Goal: Task Accomplishment & Management: Manage account settings

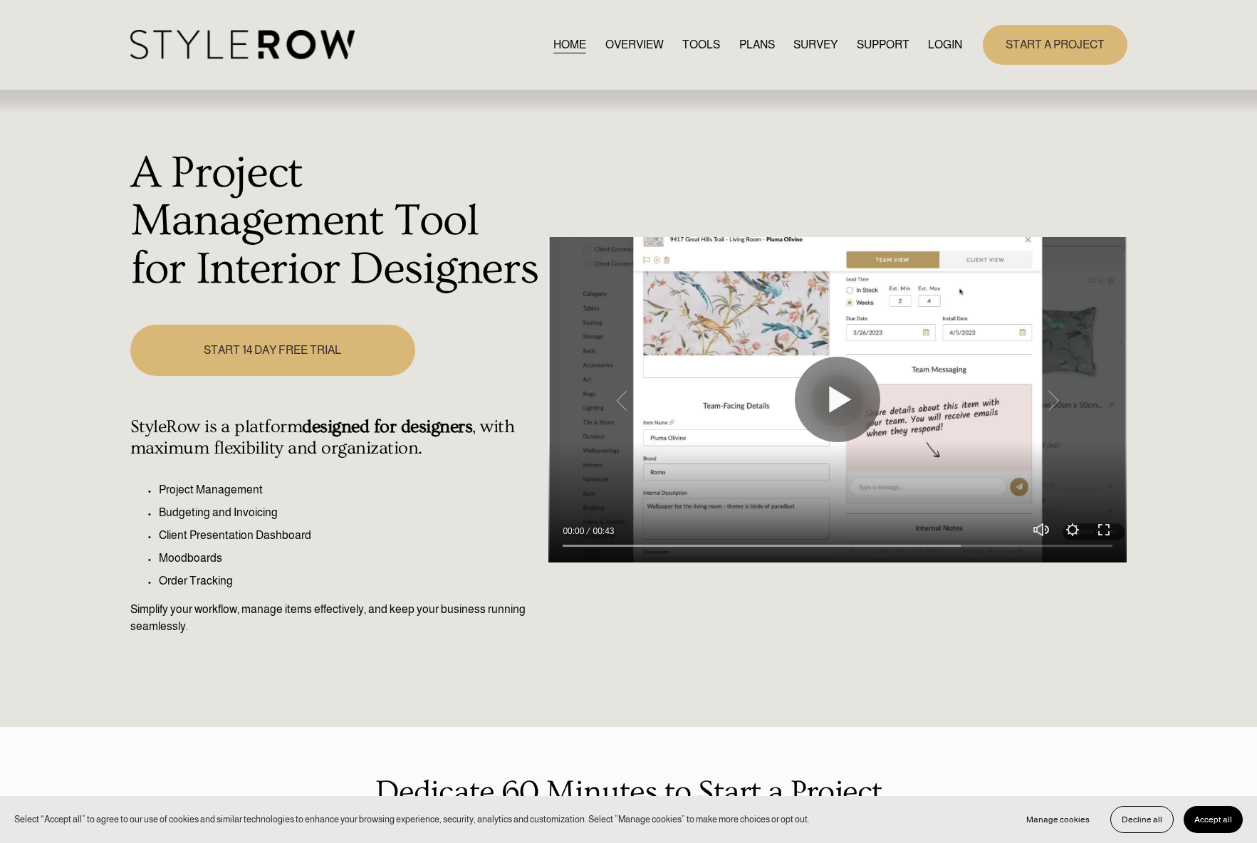
click at [967, 45] on div "START A PROJECT" at bounding box center [1044, 44] width 164 height 39
click at [953, 50] on link "LOGIN" at bounding box center [945, 44] width 34 height 19
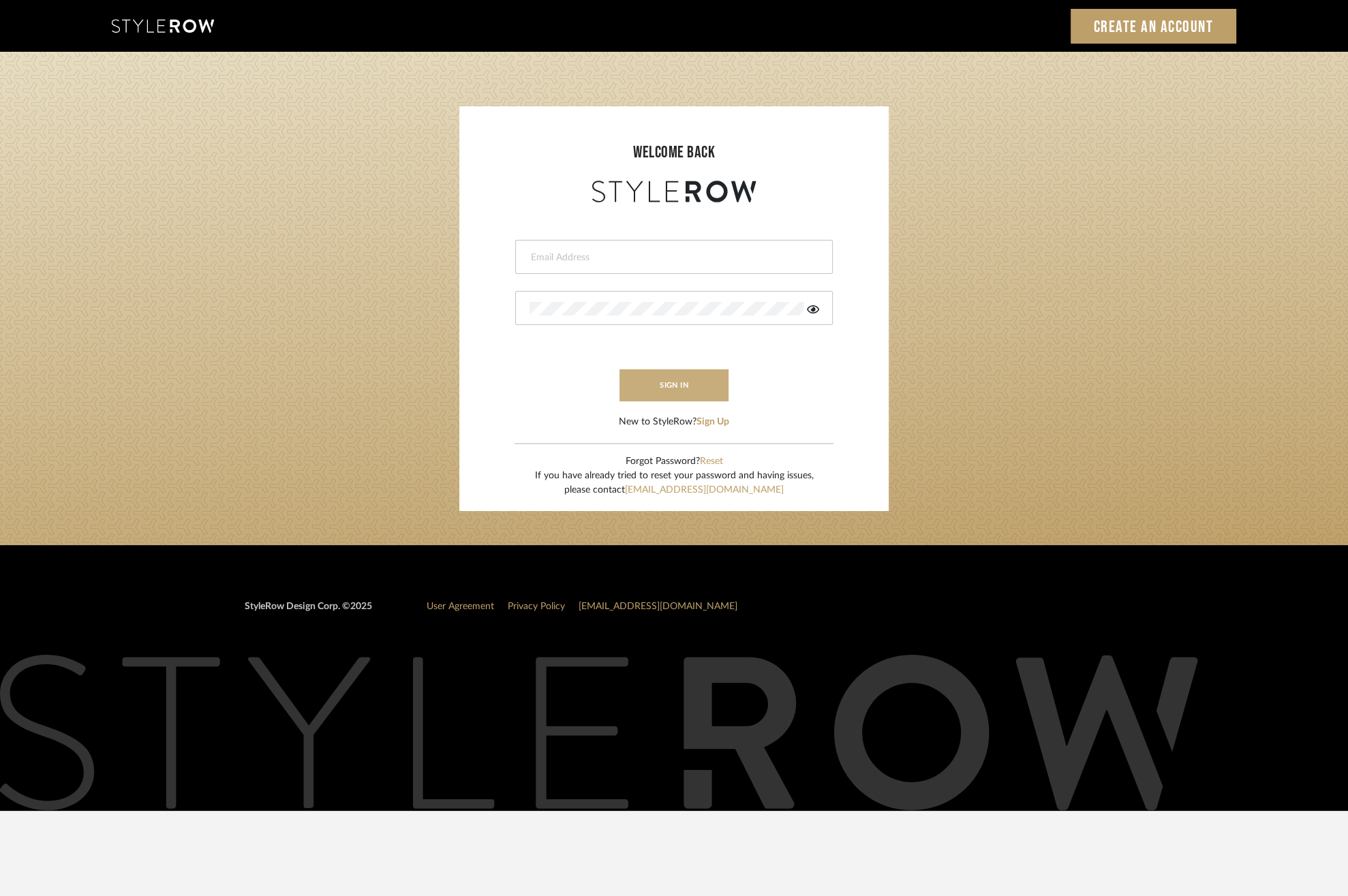
type input "[EMAIL_ADDRESS][DOMAIN_NAME]"
click at [688, 383] on button "sign in" at bounding box center [674, 385] width 109 height 32
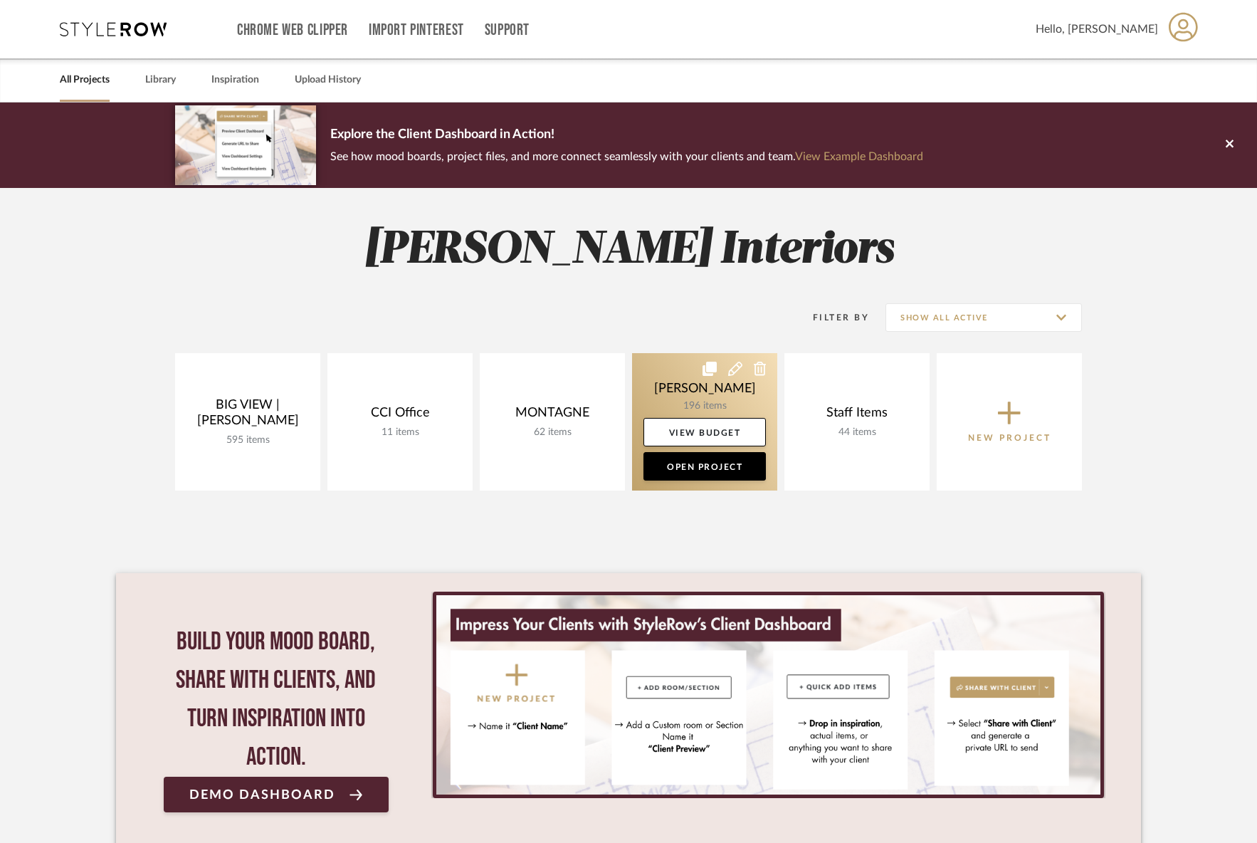
click at [661, 402] on link at bounding box center [704, 421] width 145 height 137
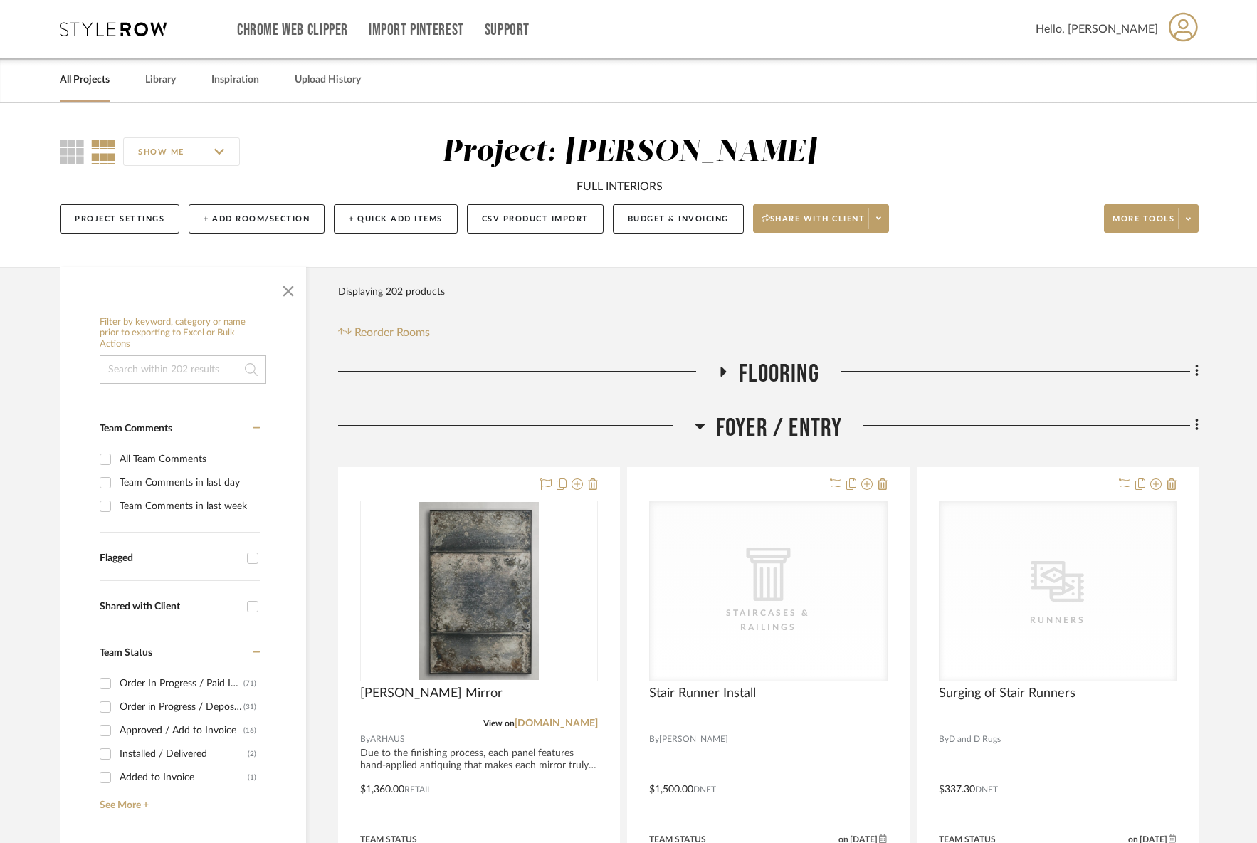
click at [768, 432] on span "Foyer / Entry" at bounding box center [779, 428] width 127 height 31
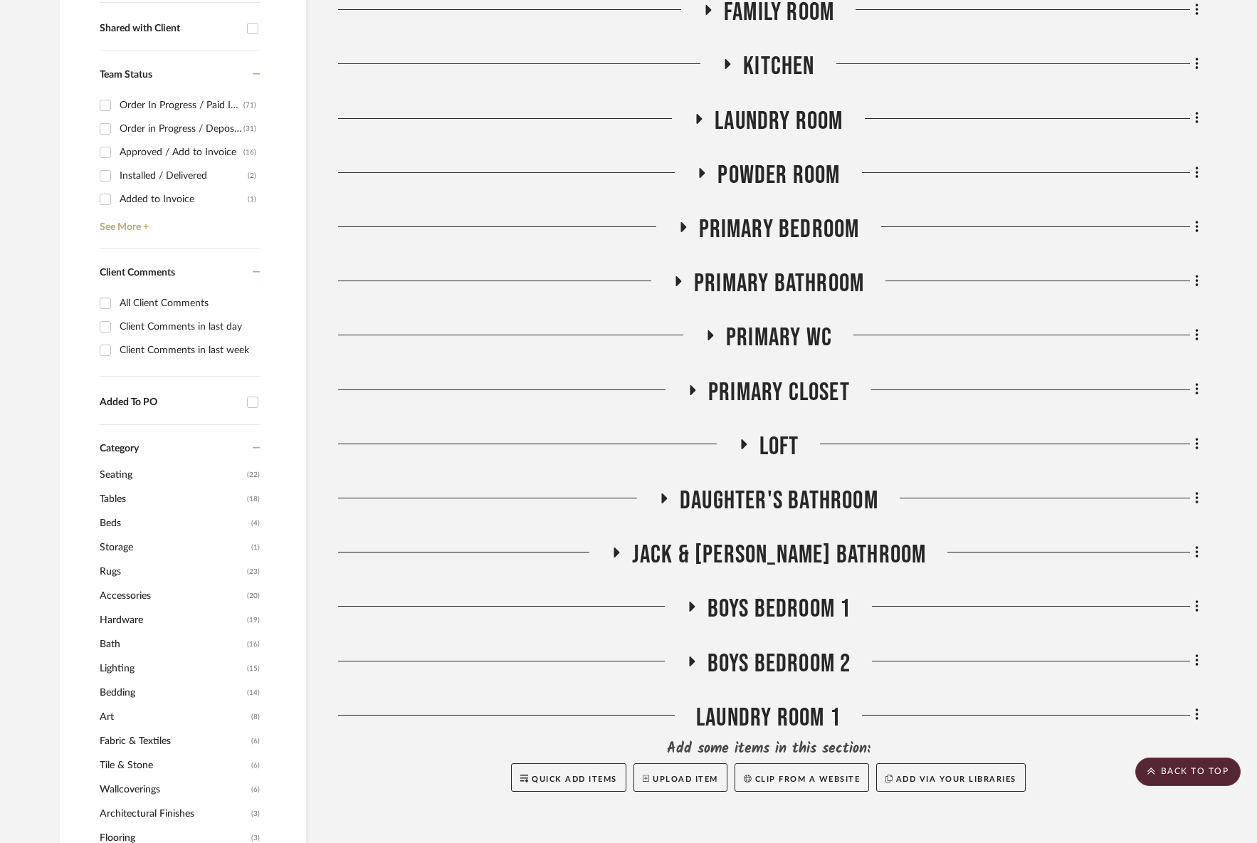
scroll to position [585, 0]
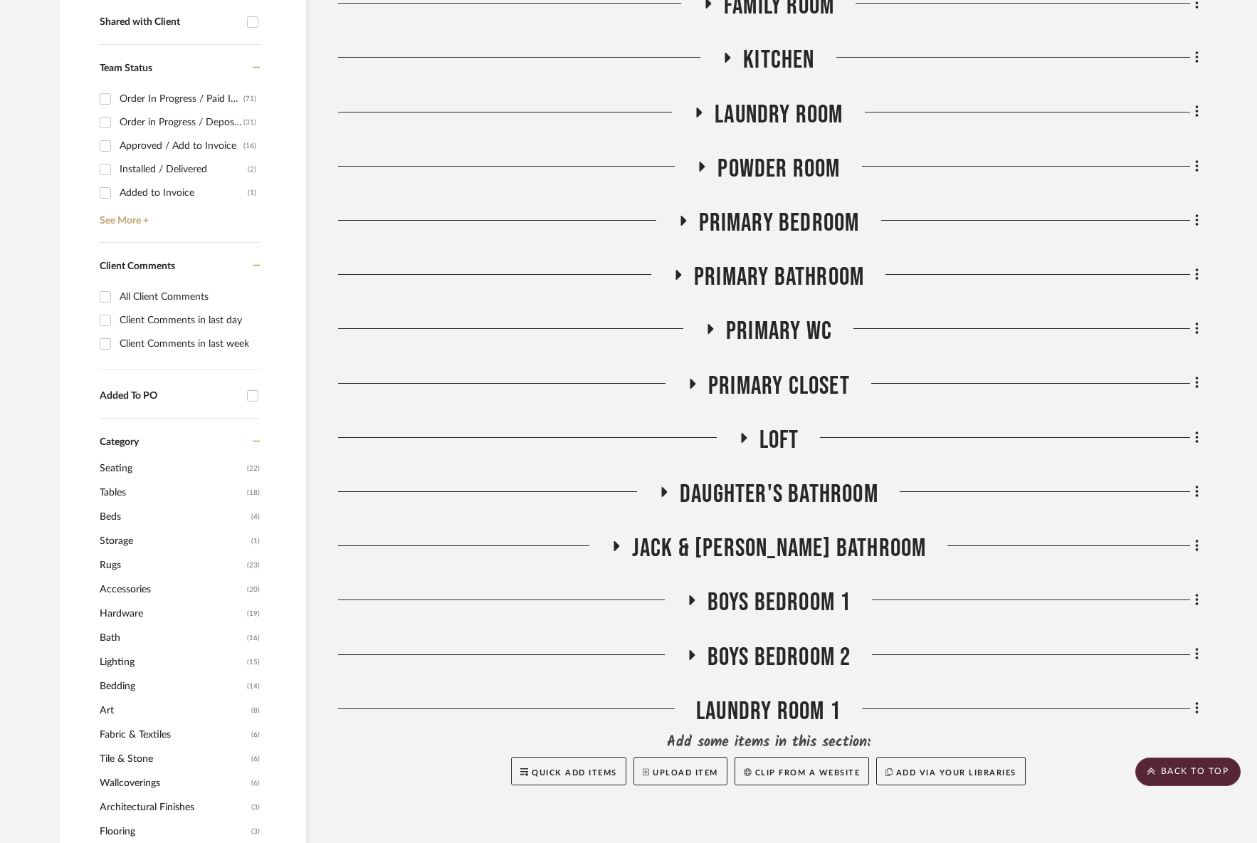
click at [795, 469] on div "Flooring Foyer / Entry Dining Room Living Room Family Room Kitchen Laundry Room…" at bounding box center [768, 379] width 861 height 1210
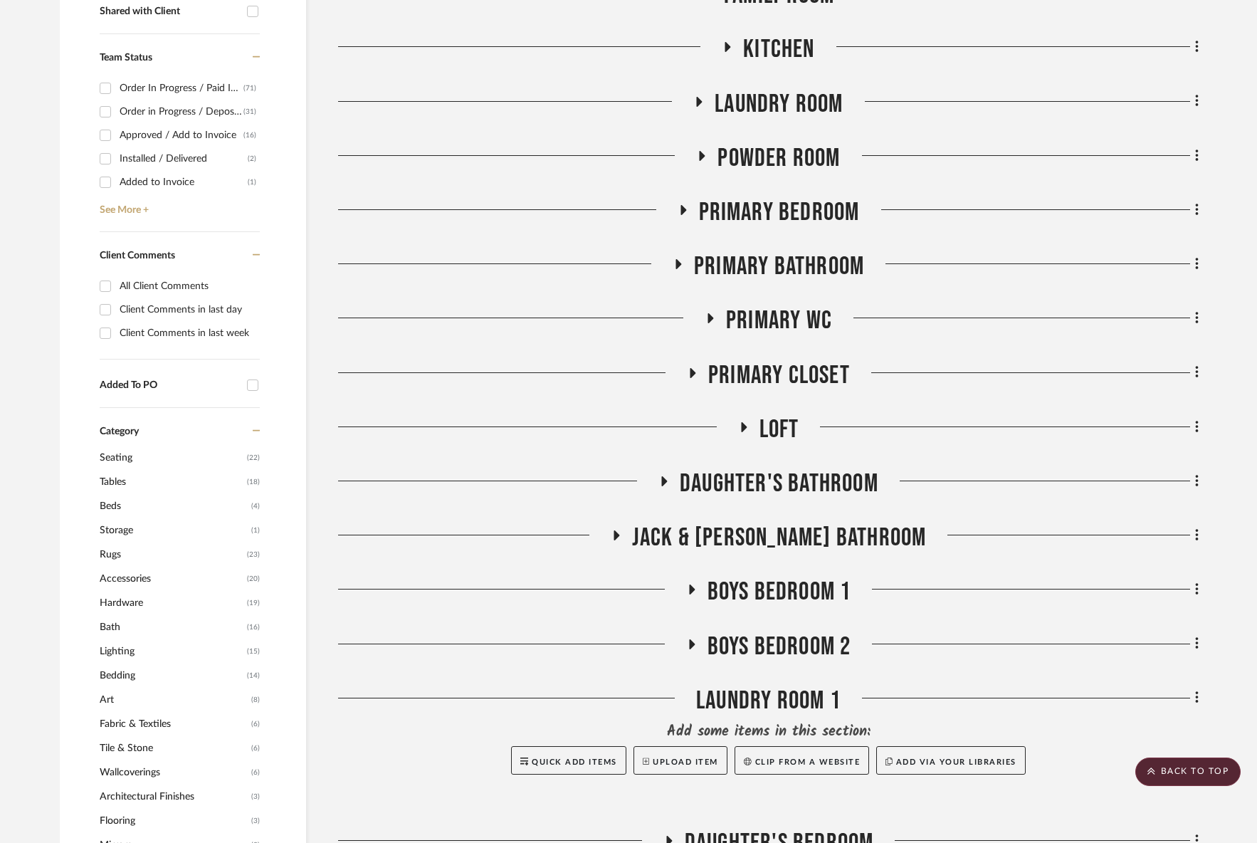
scroll to position [599, 0]
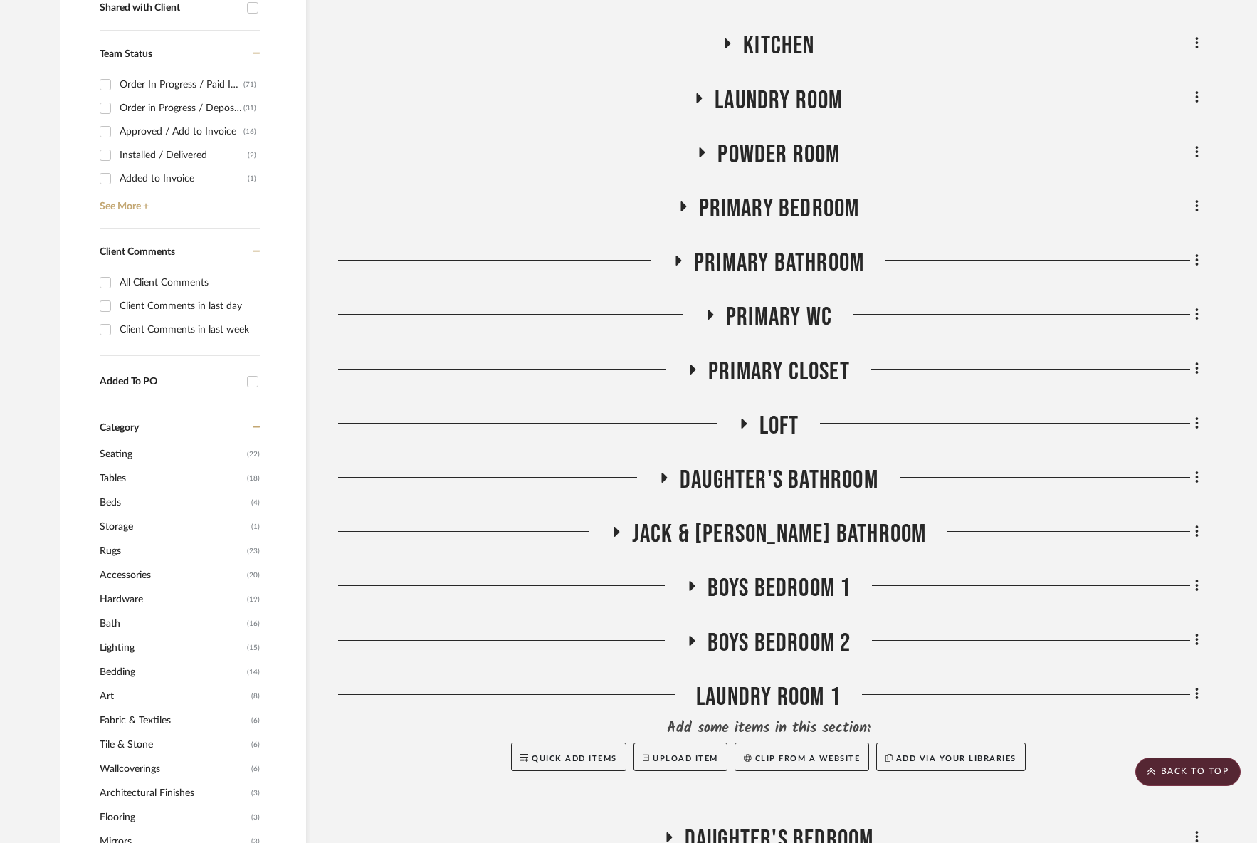
click at [733, 592] on span "Boys Bedroom 1" at bounding box center [780, 588] width 144 height 31
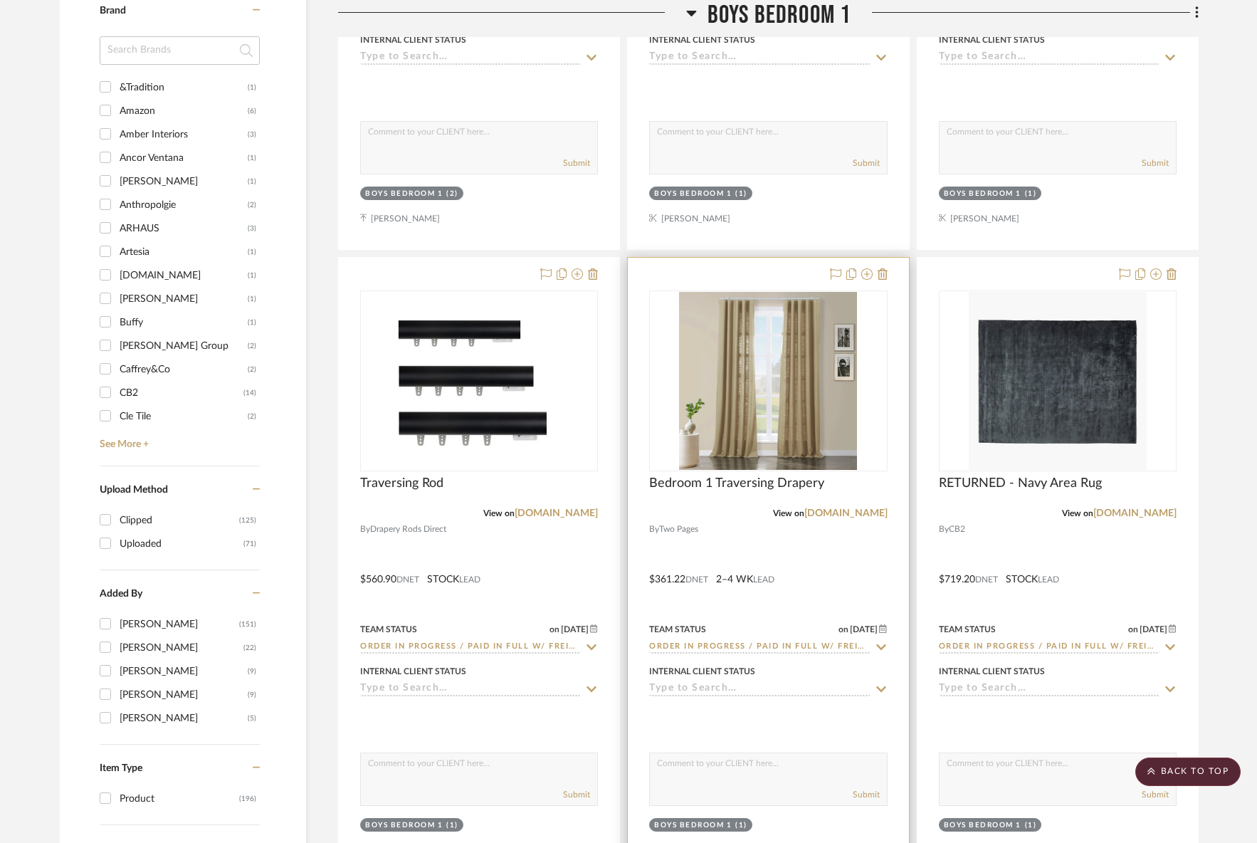
scroll to position [1602, 0]
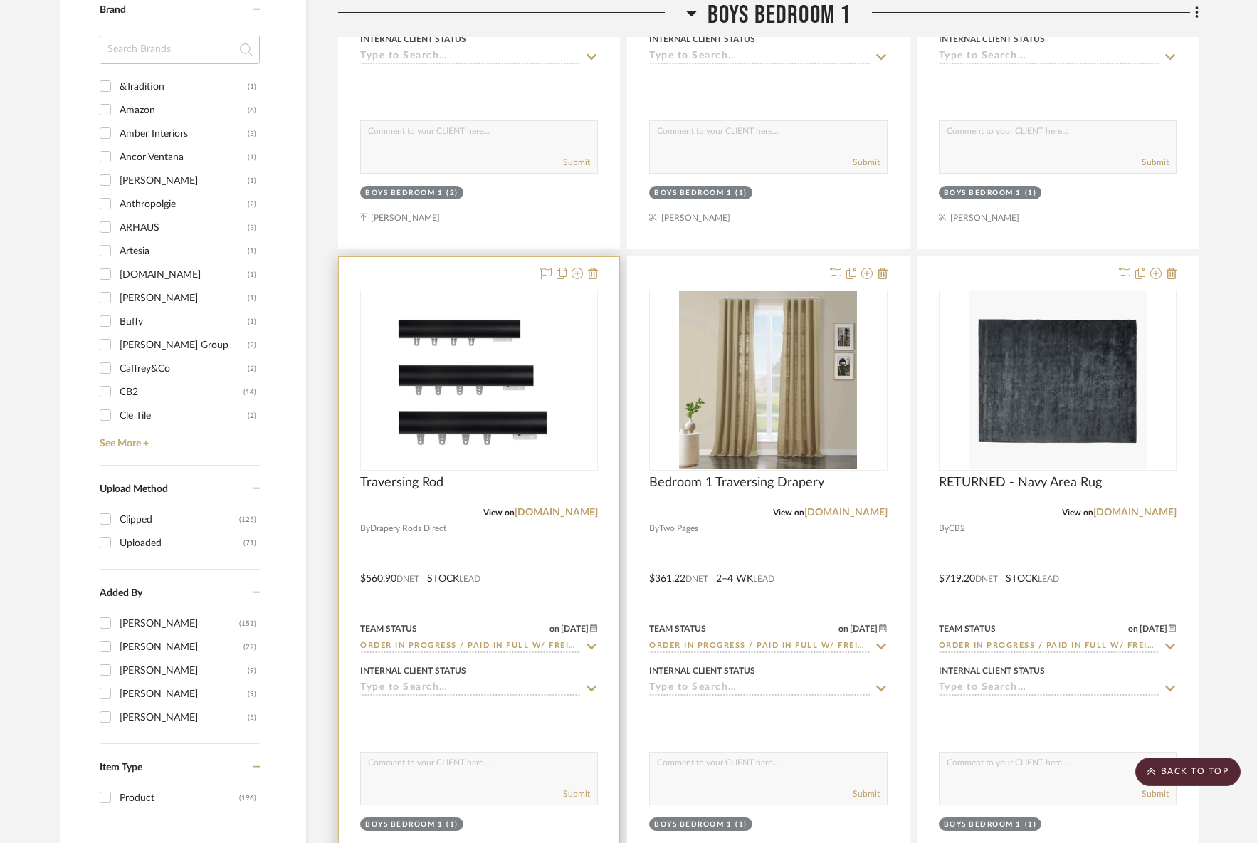
click at [420, 495] on div "Traversing Rod" at bounding box center [479, 490] width 238 height 31
click at [421, 483] on span "Traversing Rod" at bounding box center [401, 483] width 83 height 16
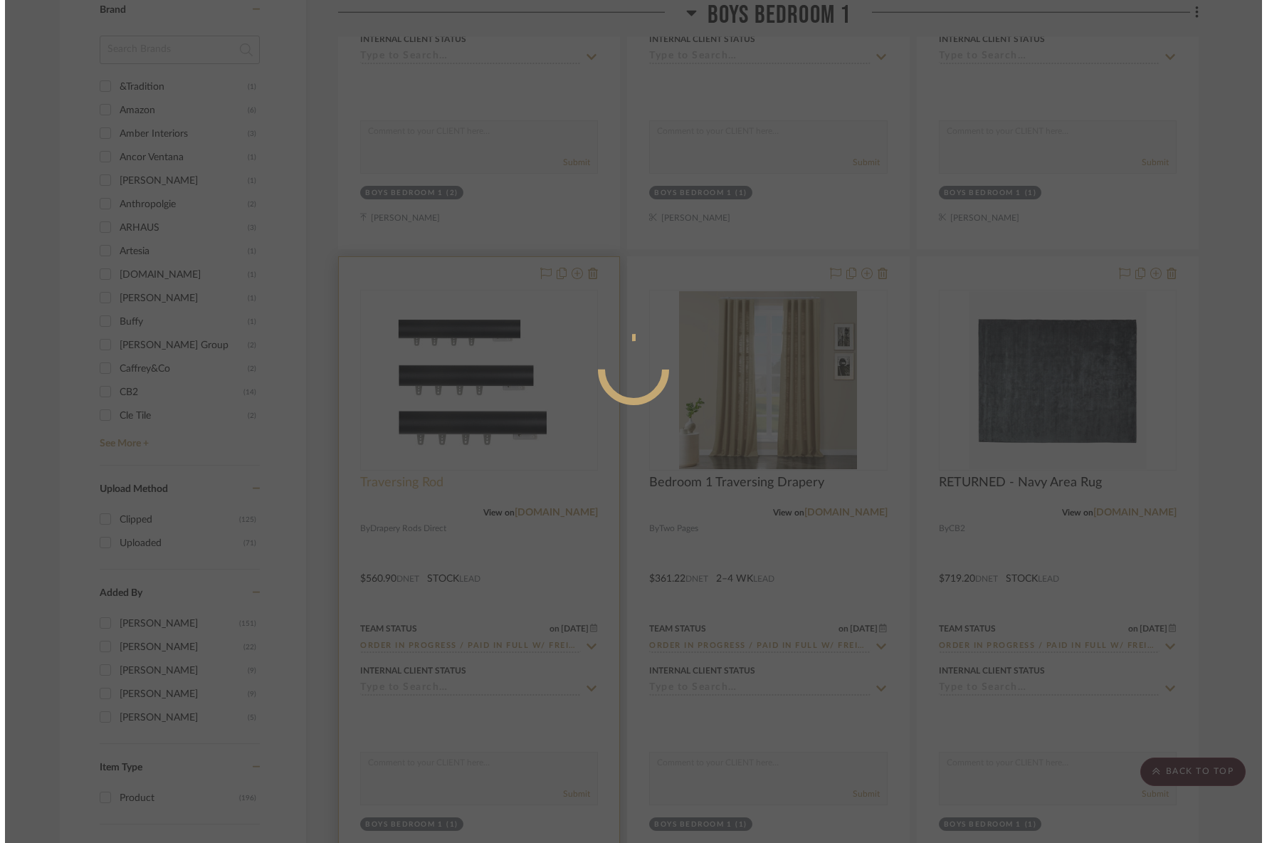
scroll to position [0, 0]
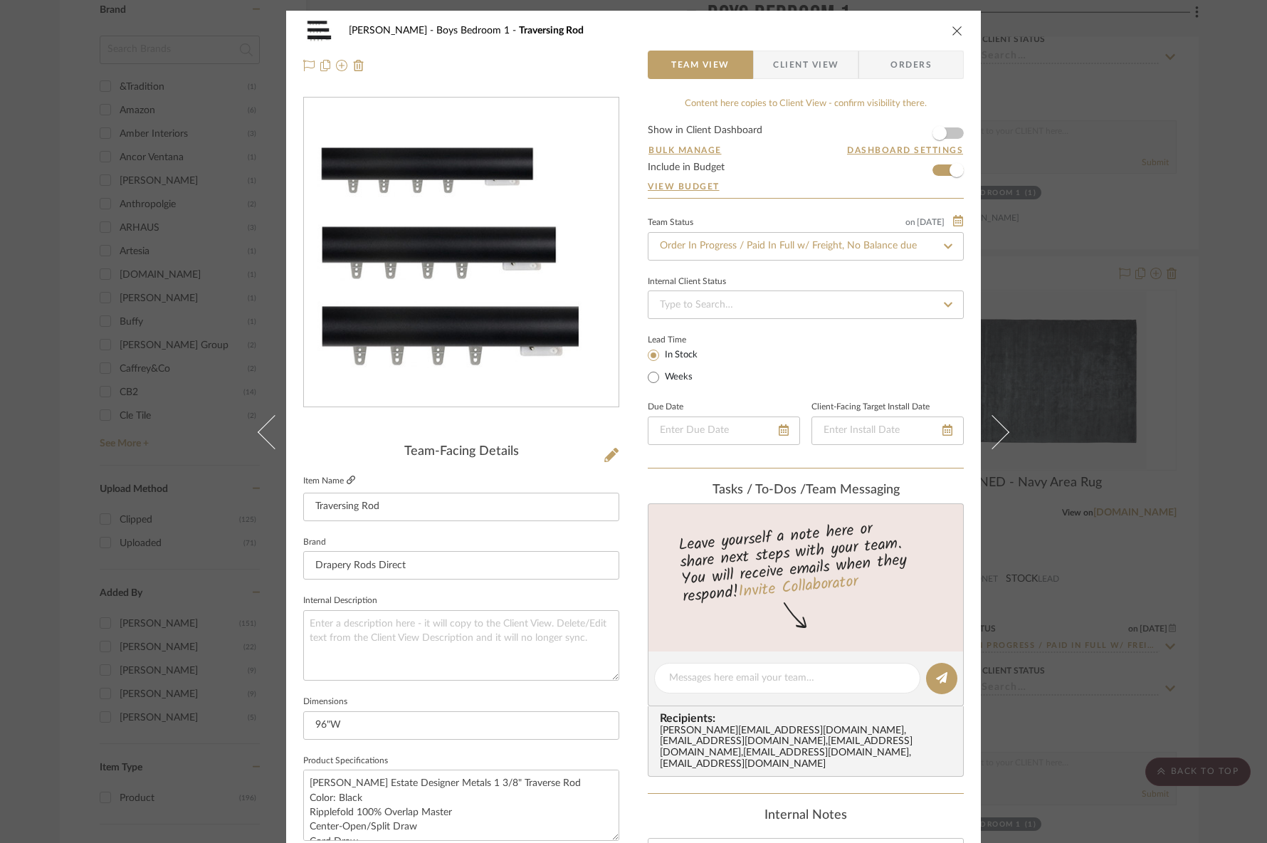
click at [347, 479] on icon at bounding box center [351, 480] width 9 height 9
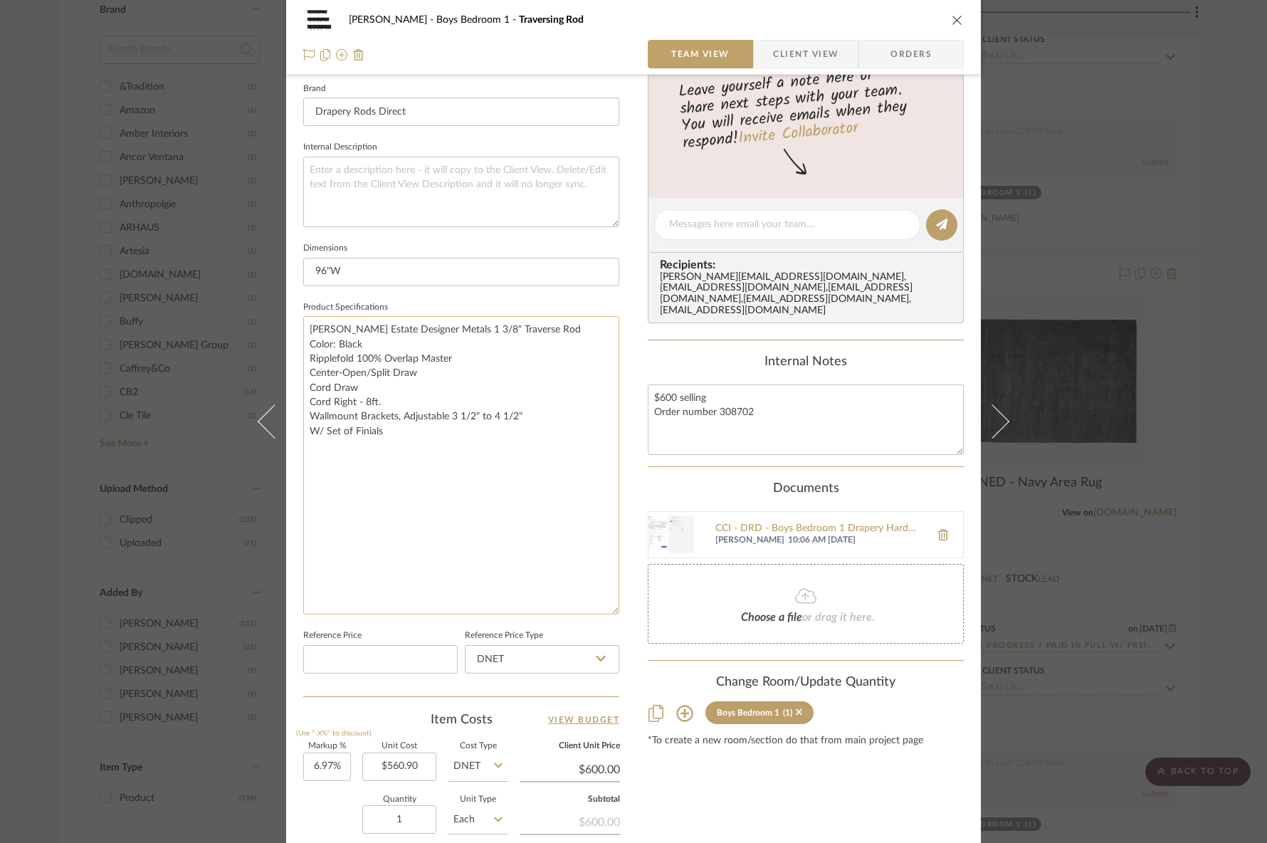
drag, startPoint x: 610, startPoint y: 380, endPoint x: 610, endPoint y: 608, distance: 227.8
click at [610, 608] on textarea "Kirsch Estate Designer Metals 1 3/8" Traverse Rod Color: Black Ripplefold 100% …" at bounding box center [461, 465] width 316 height 298
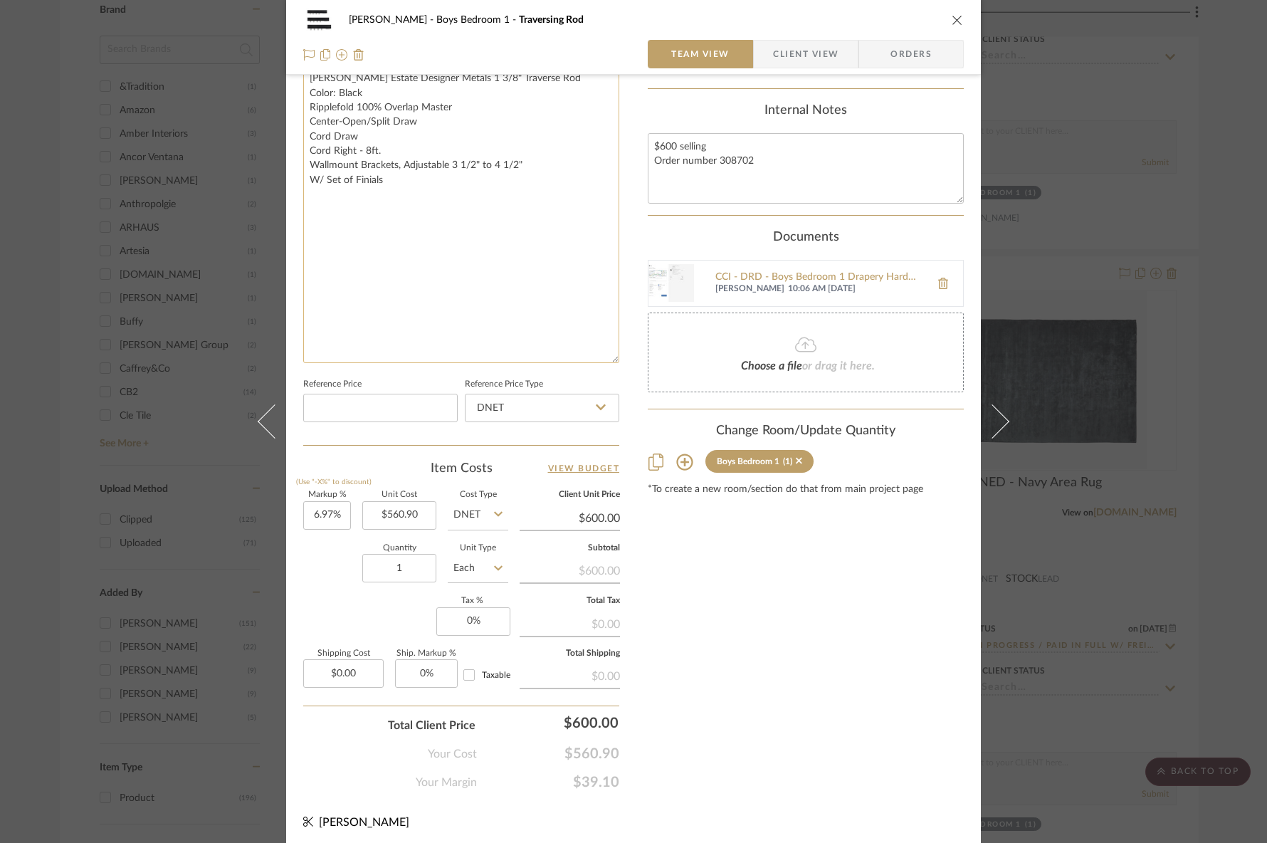
scroll to position [708, 0]
click at [659, 288] on img at bounding box center [672, 281] width 46 height 46
click at [805, 623] on div "Content here copies to Client View - confirm visibility there. Show in Client D…" at bounding box center [806, 88] width 316 height 1399
click at [1188, 517] on div "RILEY Boys Bedroom 1 Traversing Rod Team View Client View Orders Team-Facing De…" at bounding box center [633, 421] width 1267 height 843
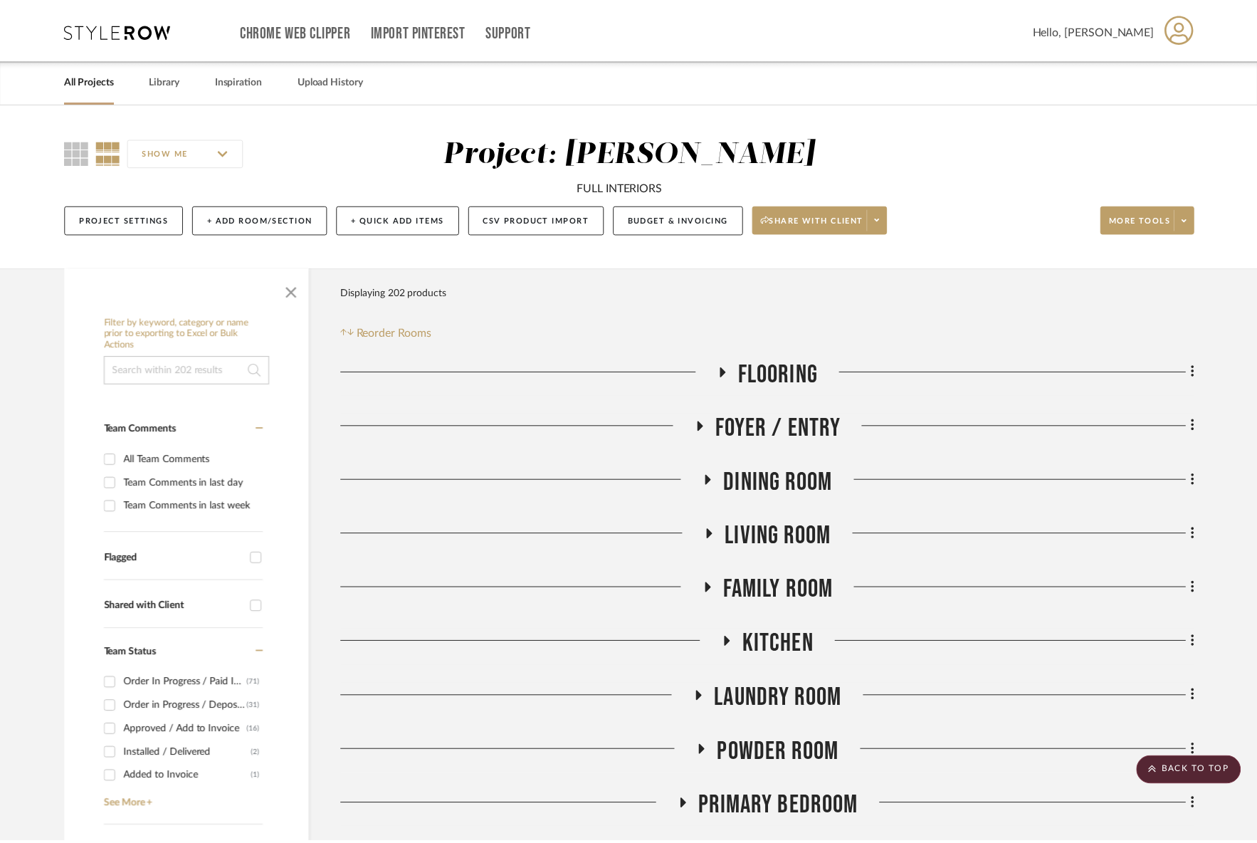
scroll to position [1602, 0]
